Goal: Navigation & Orientation: Go to known website

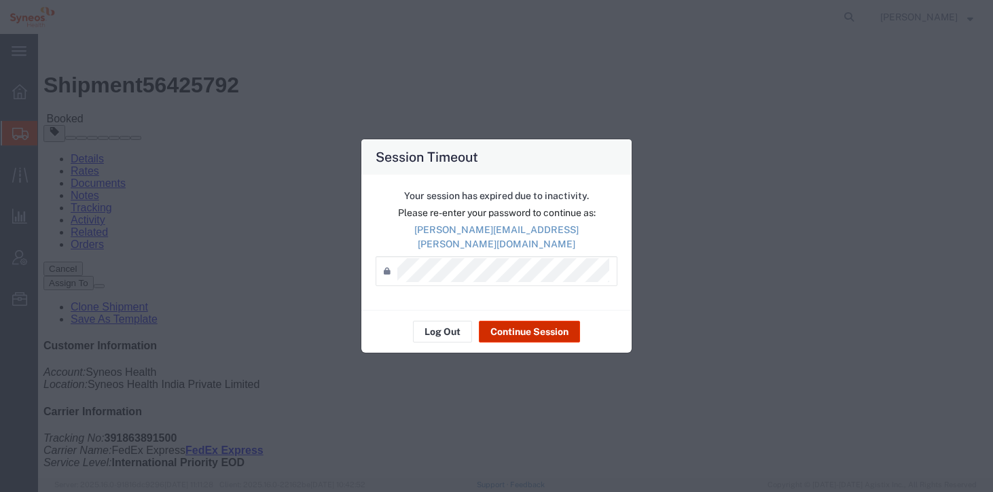
click at [540, 328] on button "Continue Session" at bounding box center [529, 332] width 101 height 22
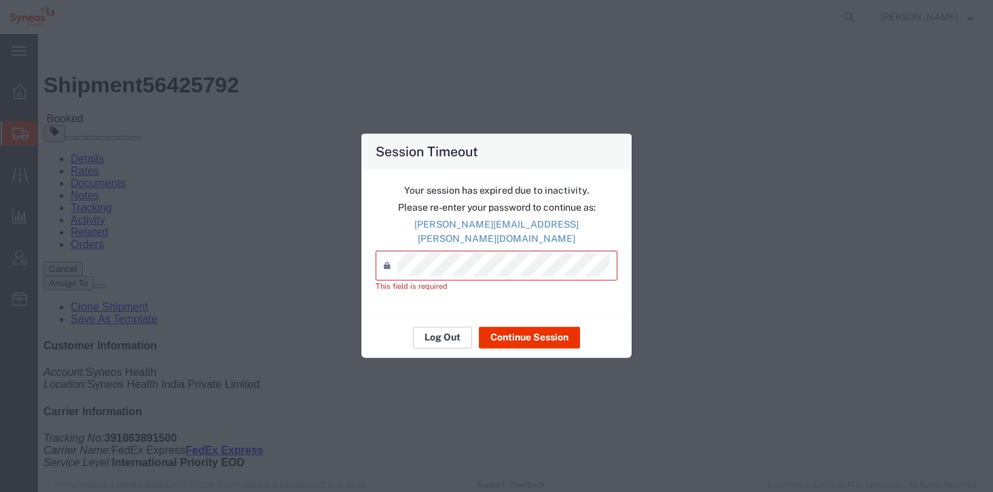
click at [440, 330] on button "Log Out" at bounding box center [442, 337] width 59 height 22
